Goal: Transaction & Acquisition: Purchase product/service

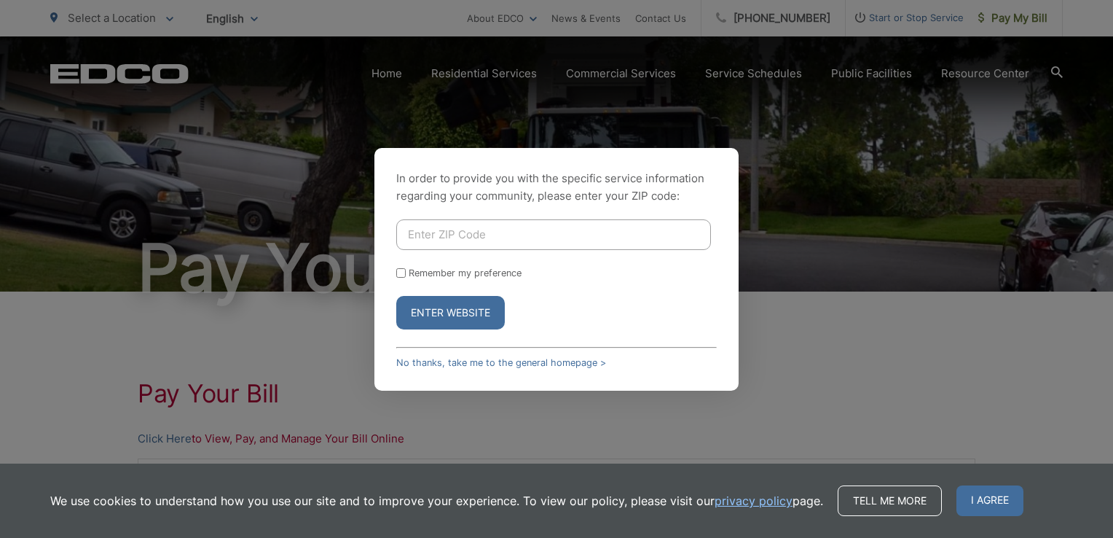
click at [600, 232] on input "Enter ZIP Code" at bounding box center [553, 234] width 315 height 31
type input "92019"
click at [483, 309] on button "Enter Website" at bounding box center [450, 313] width 109 height 34
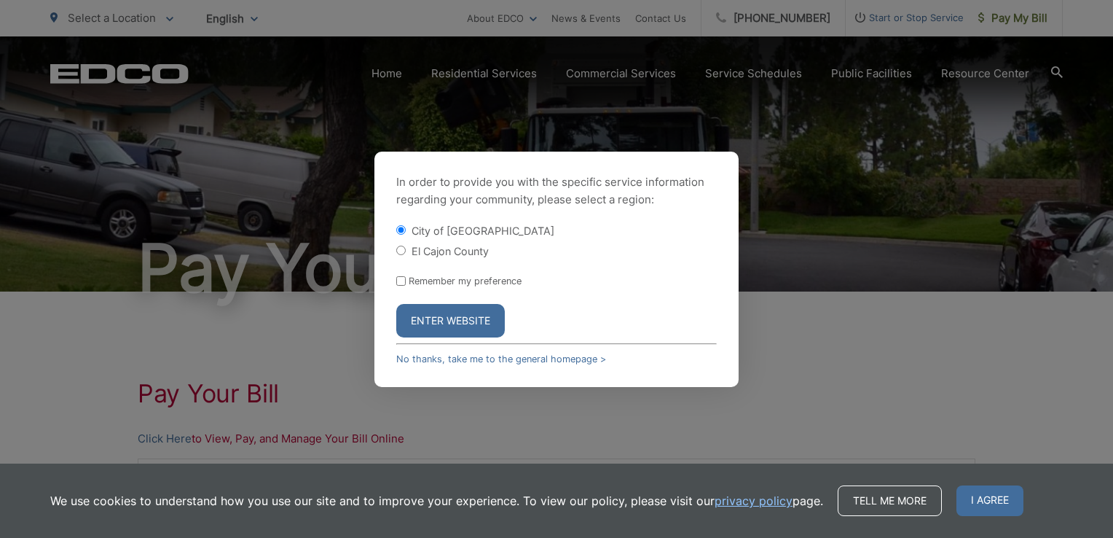
click at [458, 250] on label "El Cajon County" at bounding box center [450, 251] width 77 height 12
click at [406, 250] on input "El Cajon County" at bounding box center [400, 250] width 9 height 9
radio input "true"
click at [444, 330] on button "Enter Website" at bounding box center [450, 321] width 109 height 34
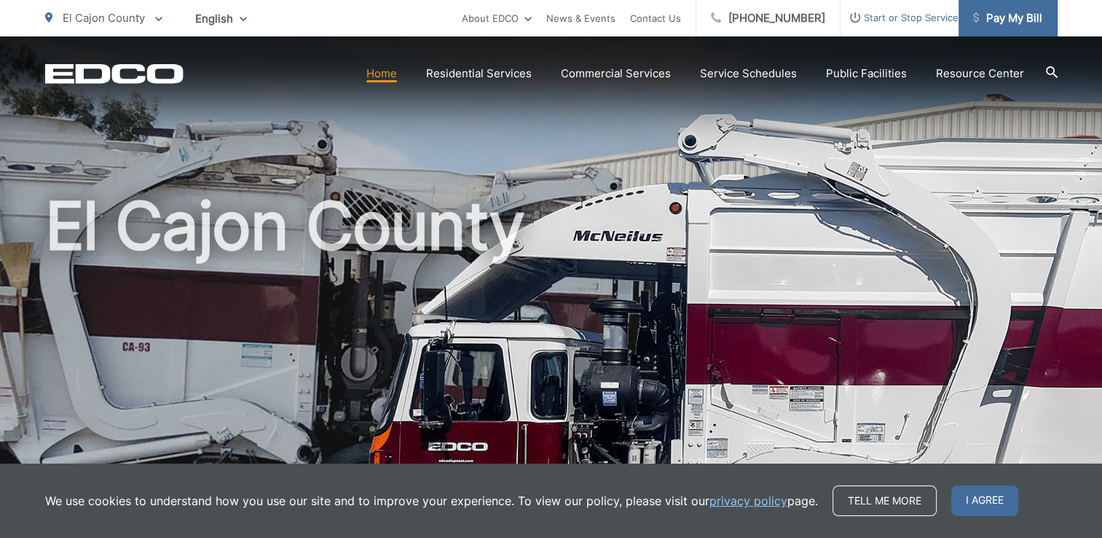
click at [990, 21] on span "Pay My Bill" at bounding box center [1007, 17] width 69 height 17
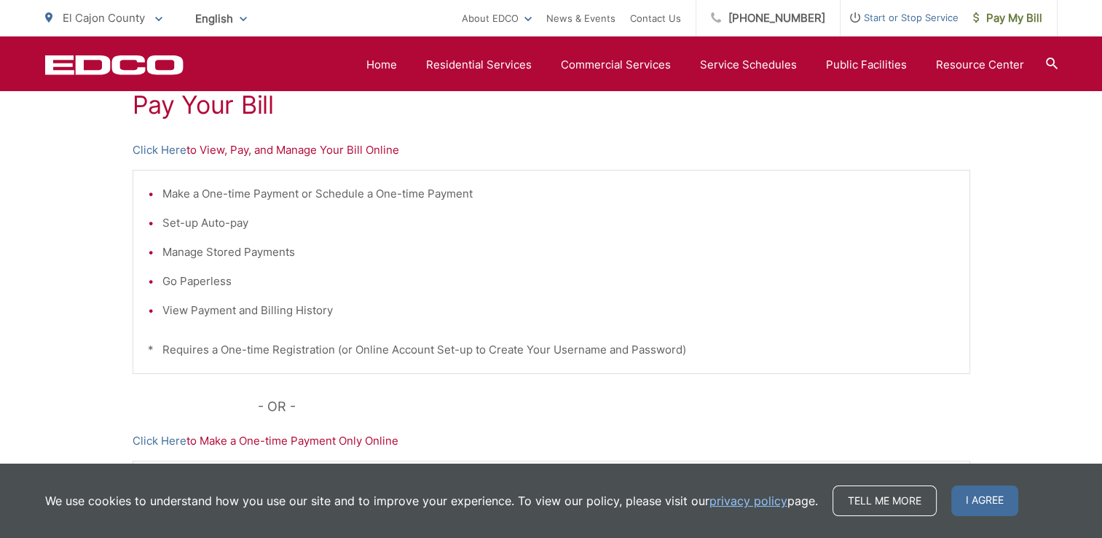
scroll to position [280, 0]
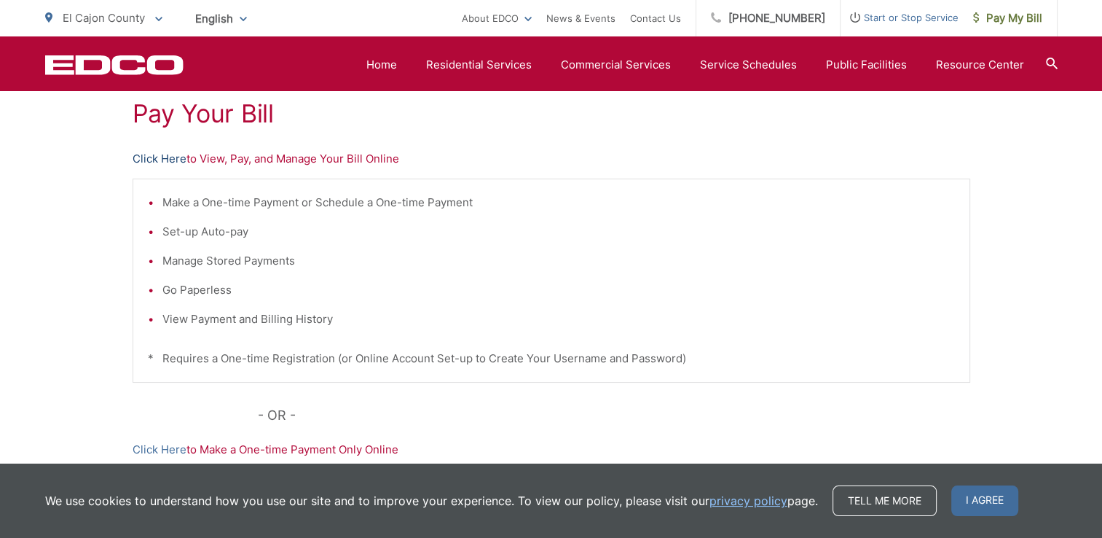
click at [180, 156] on link "Click Here" at bounding box center [160, 158] width 54 height 17
